Goal: Find specific page/section: Find specific page/section

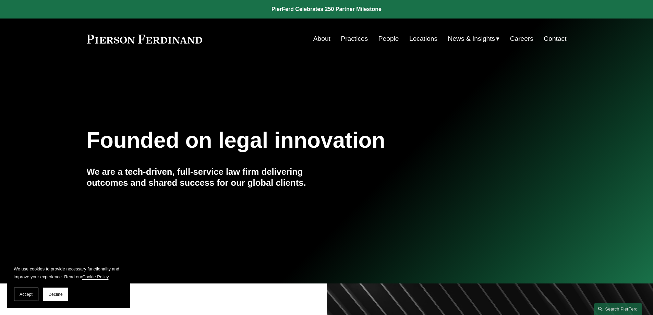
click at [416, 39] on link "Locations" at bounding box center [423, 38] width 28 height 13
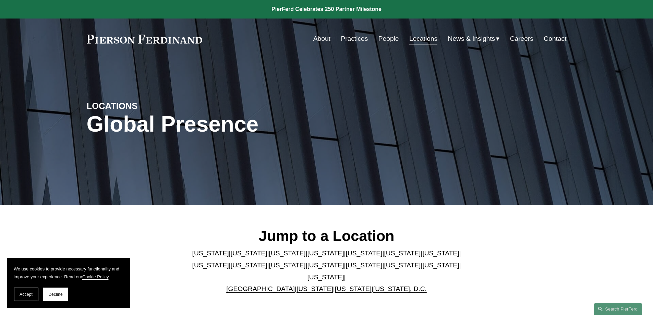
click at [384, 266] on link "[US_STATE]" at bounding box center [402, 265] width 37 height 7
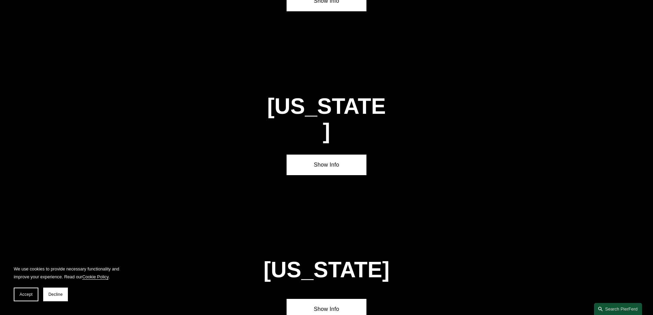
scroll to position [2044, 0]
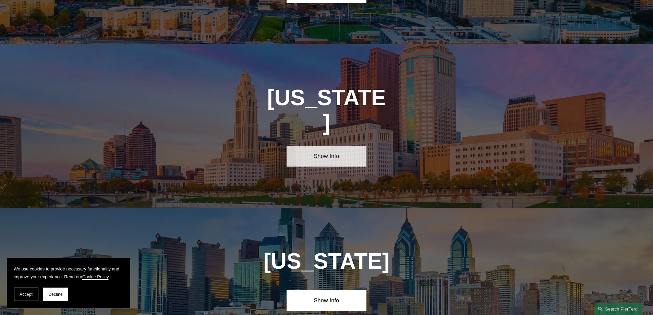
click at [322, 146] on link "Show Info" at bounding box center [327, 156] width 80 height 21
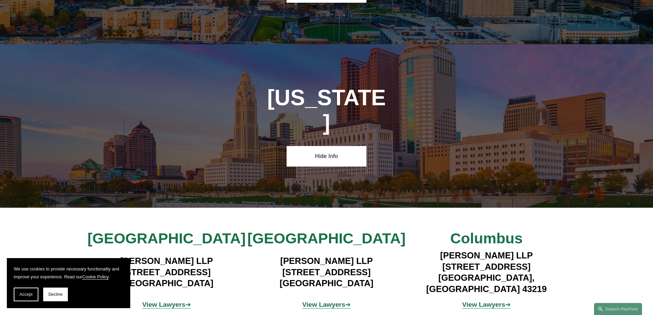
click at [329, 301] on strong "View Lawyers" at bounding box center [323, 304] width 43 height 7
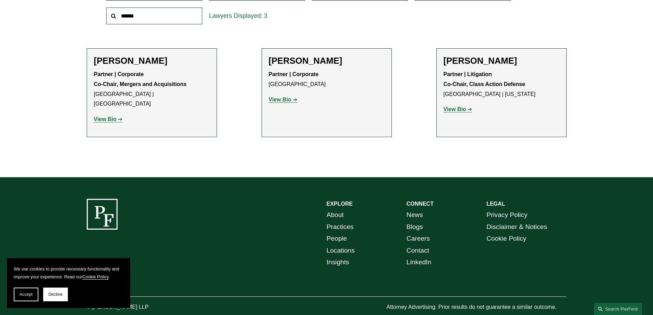
scroll to position [272, 0]
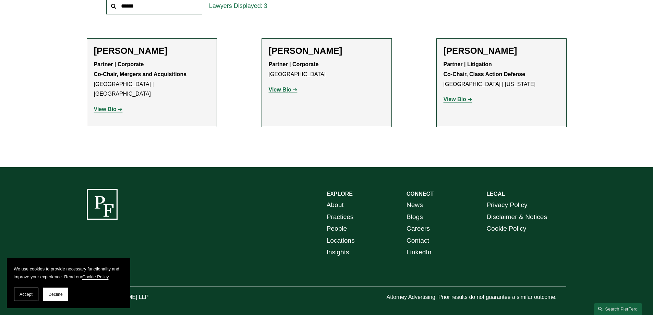
click at [460, 100] on strong "View Bio" at bounding box center [455, 99] width 23 height 6
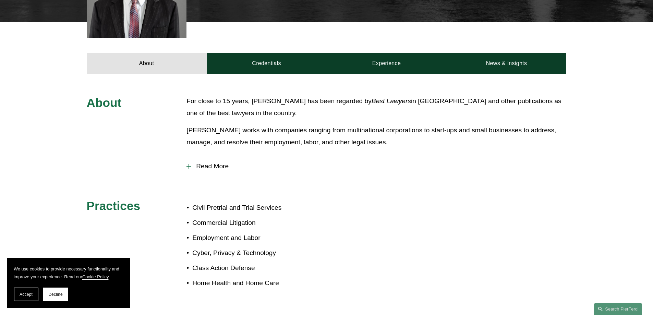
scroll to position [274, 0]
